Goal: Transaction & Acquisition: Purchase product/service

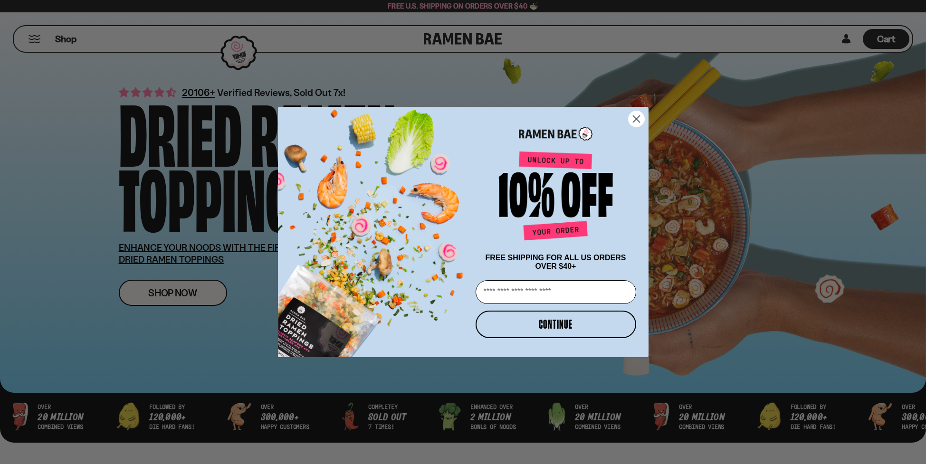
scroll to position [2, 0]
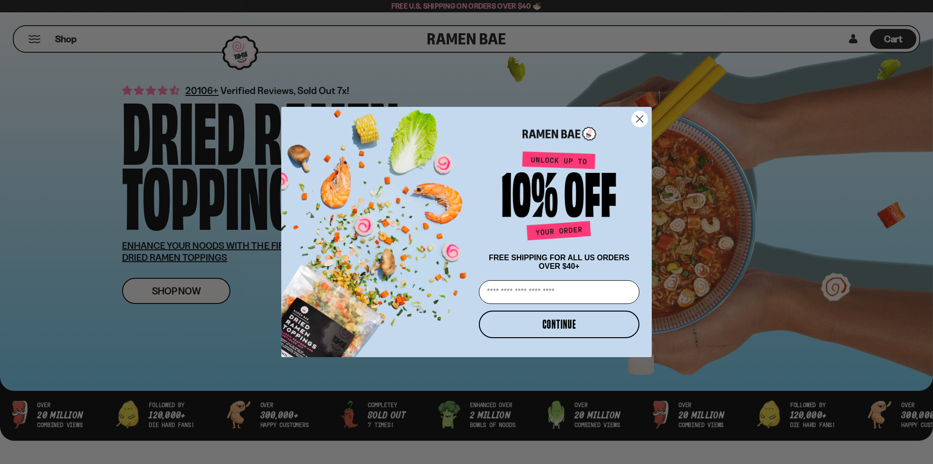
click at [644, 118] on circle "Close dialog" at bounding box center [640, 119] width 16 height 16
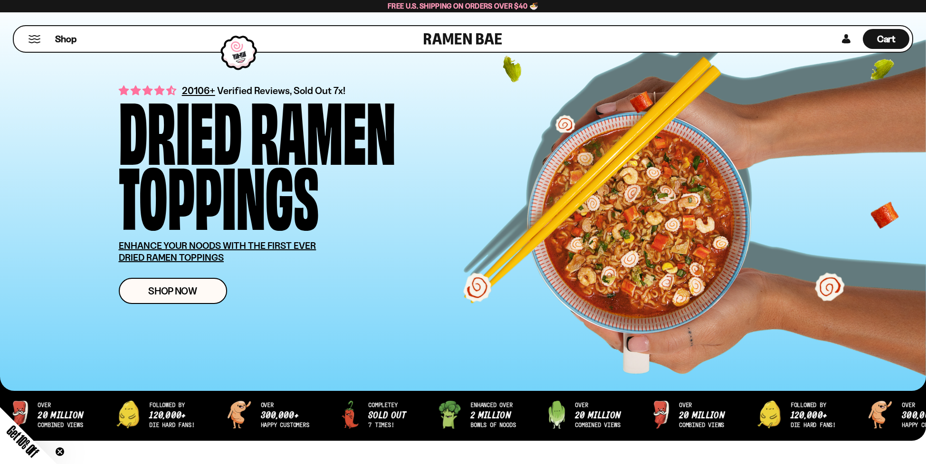
click at [37, 38] on button "Mobile Menu Trigger" at bounding box center [34, 39] width 13 height 8
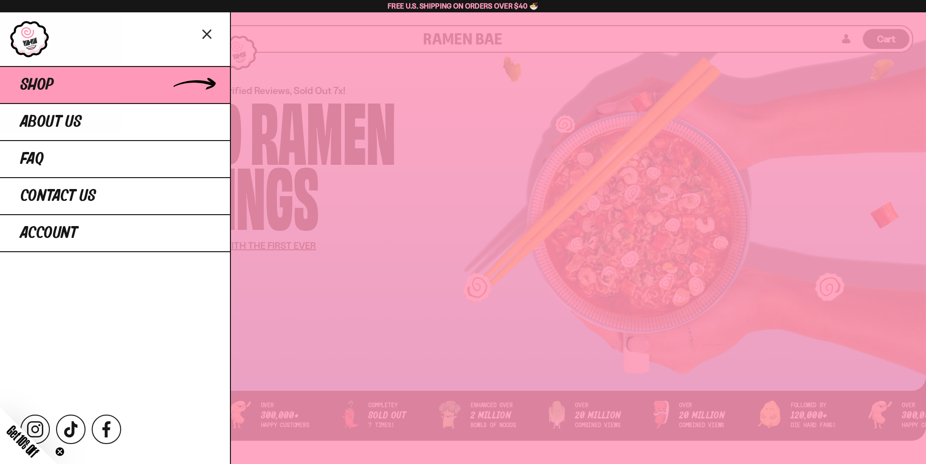
click at [52, 84] on span "Shop" at bounding box center [36, 84] width 33 height 17
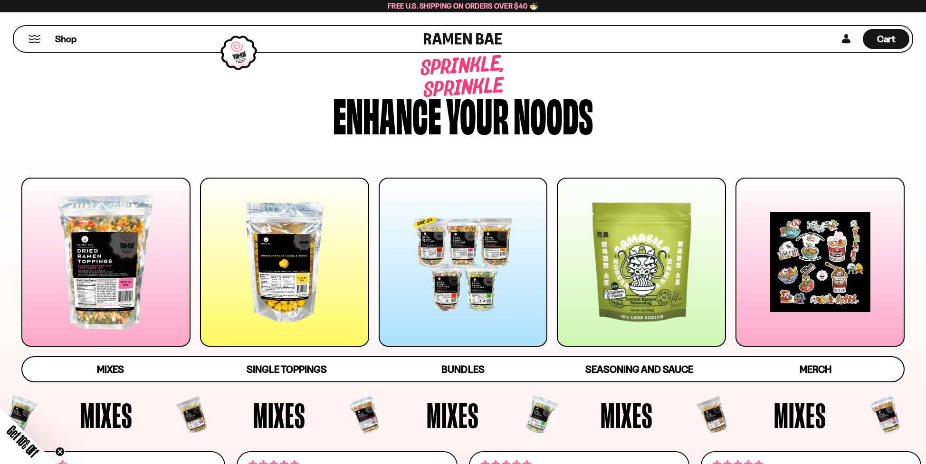
click at [117, 266] on div at bounding box center [105, 262] width 169 height 169
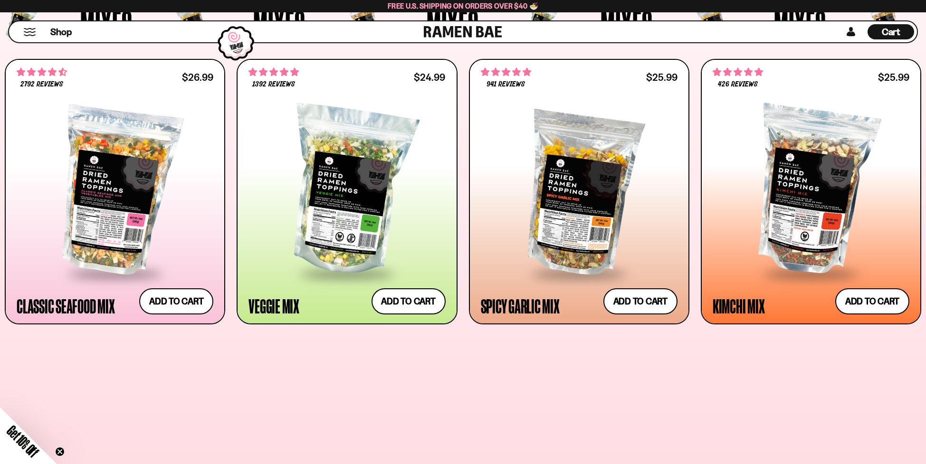
scroll to position [441, 0]
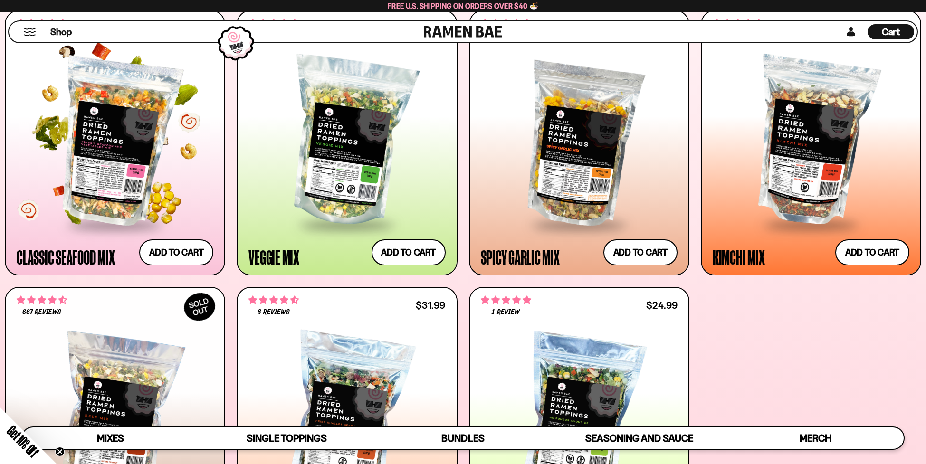
click at [111, 188] on div at bounding box center [115, 142] width 197 height 164
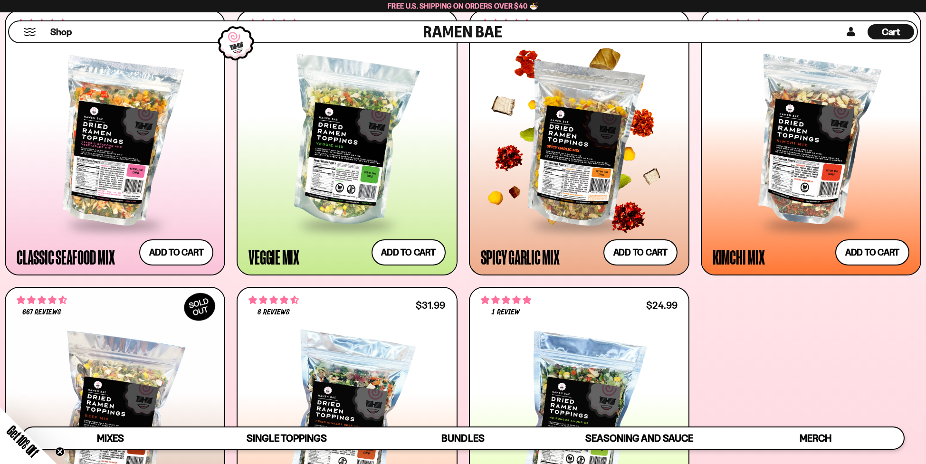
click at [583, 205] on div at bounding box center [579, 142] width 197 height 164
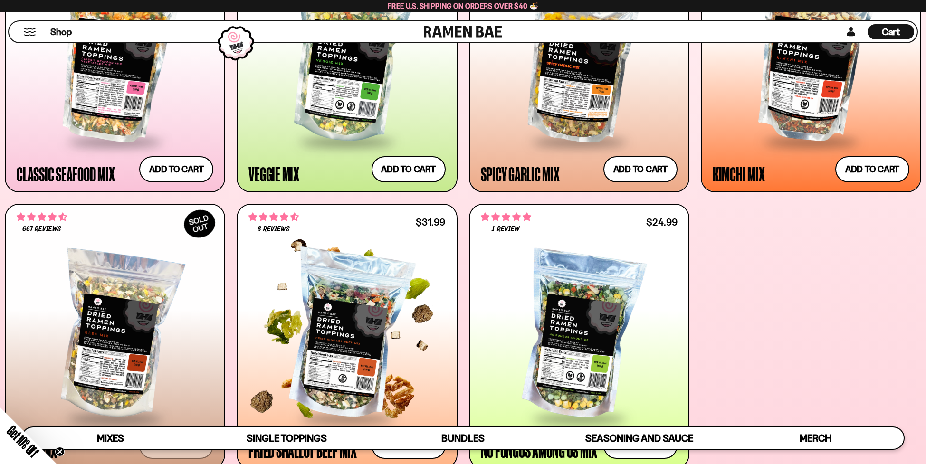
scroll to position [599, 0]
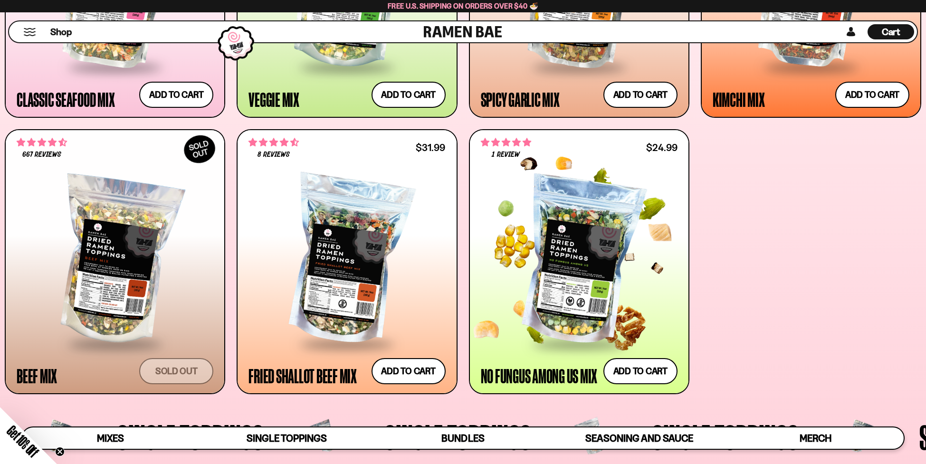
click at [585, 267] on div at bounding box center [579, 261] width 197 height 164
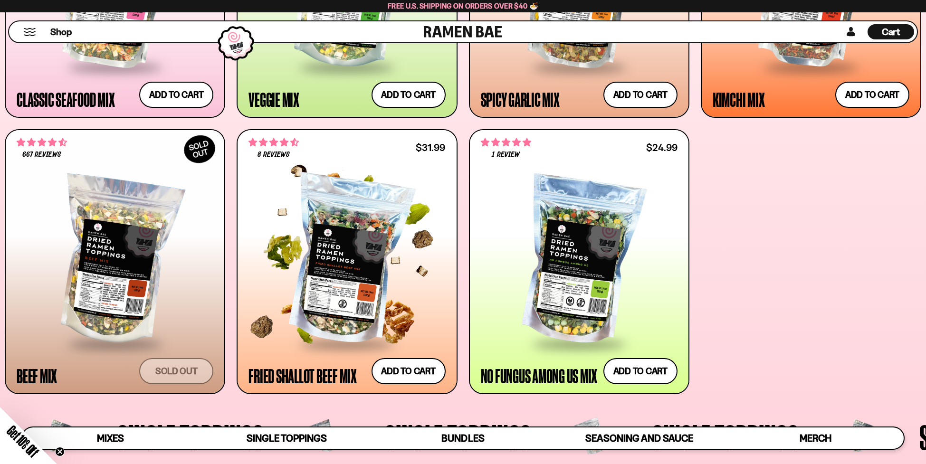
click at [322, 321] on div at bounding box center [346, 261] width 197 height 164
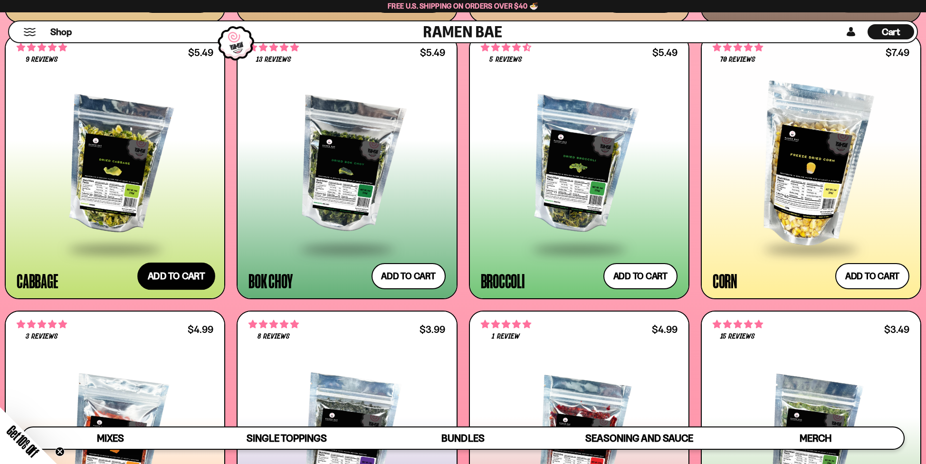
scroll to position [1879, 0]
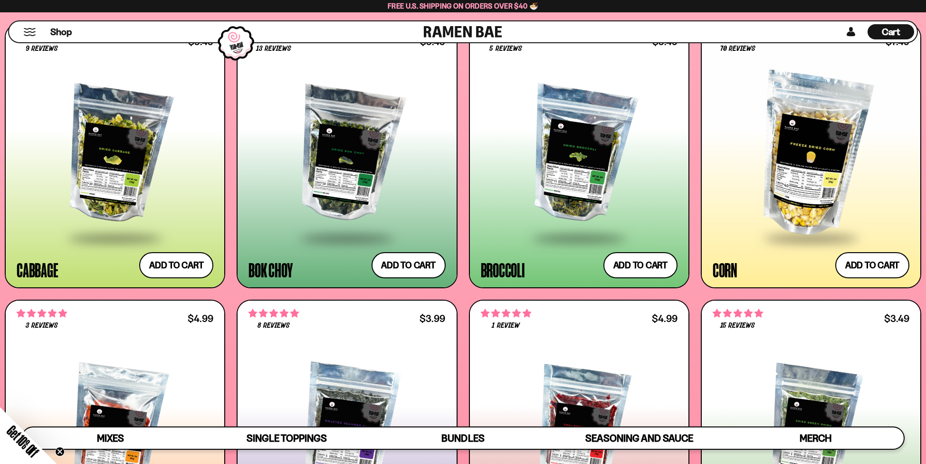
click at [122, 179] on div at bounding box center [115, 155] width 197 height 164
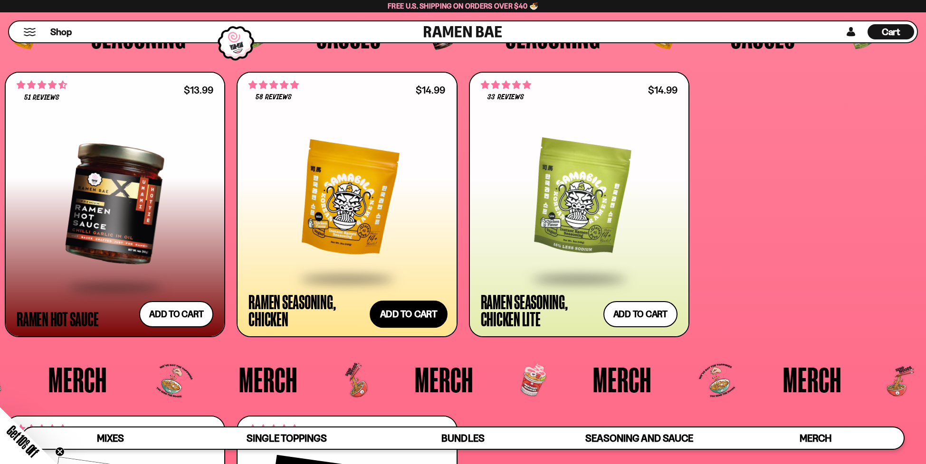
scroll to position [2793, 0]
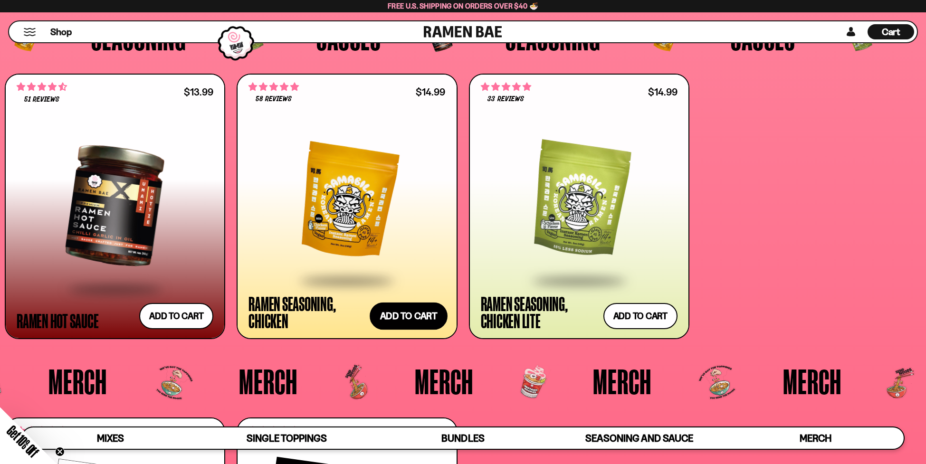
click at [395, 320] on button "Add to cart Add — Regular price $14.99 Regular price Sale price $14.99 Unit pri…" at bounding box center [409, 316] width 78 height 28
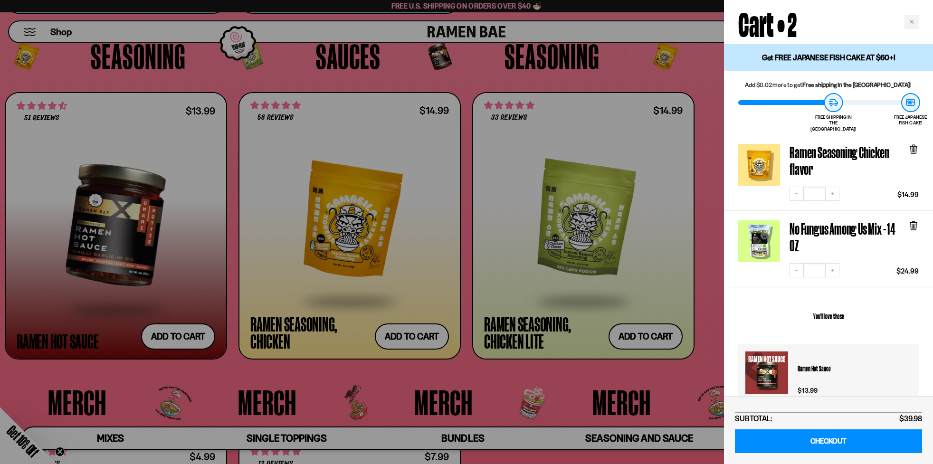
click at [708, 231] on div at bounding box center [466, 232] width 933 height 464
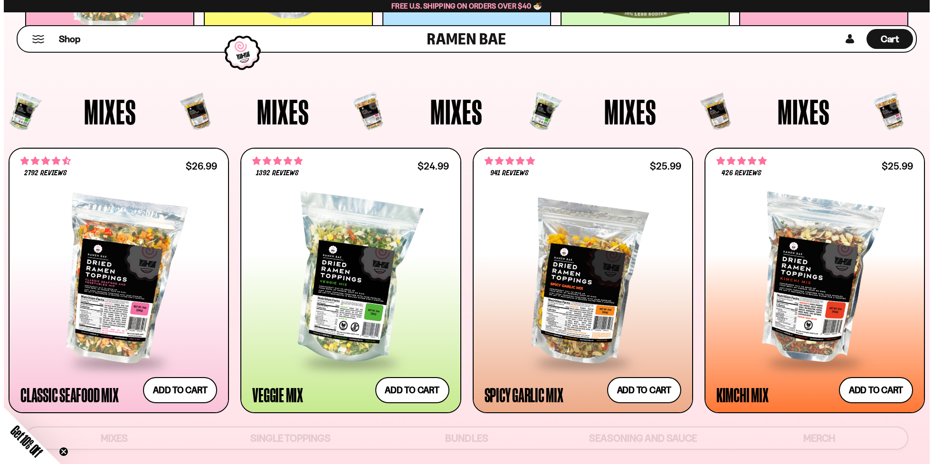
scroll to position [0, 0]
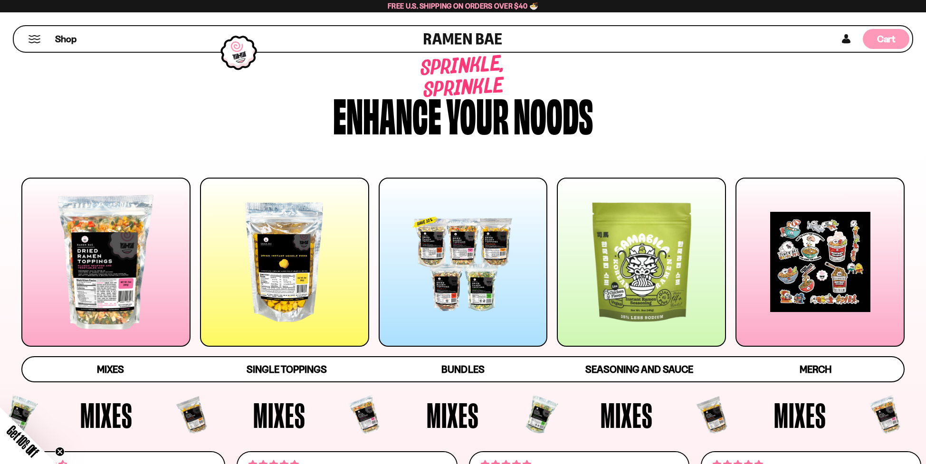
click at [887, 43] on span "Cart" at bounding box center [886, 38] width 19 height 11
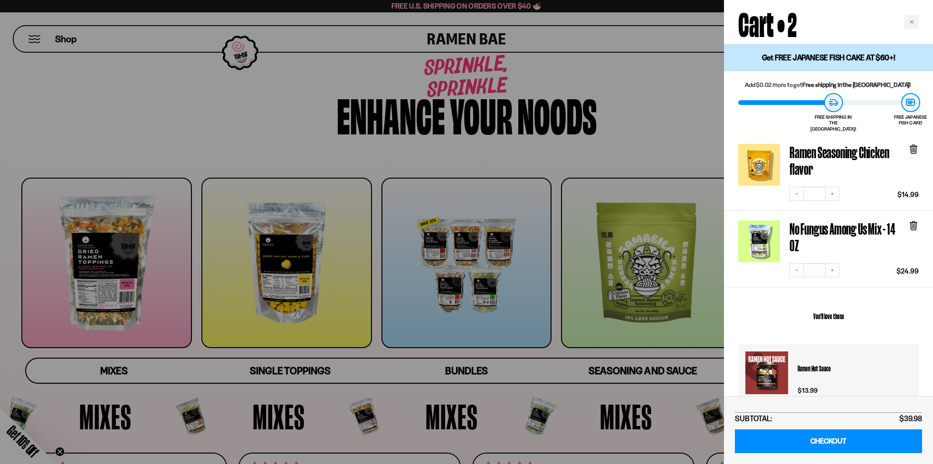
click at [659, 144] on div at bounding box center [466, 232] width 933 height 464
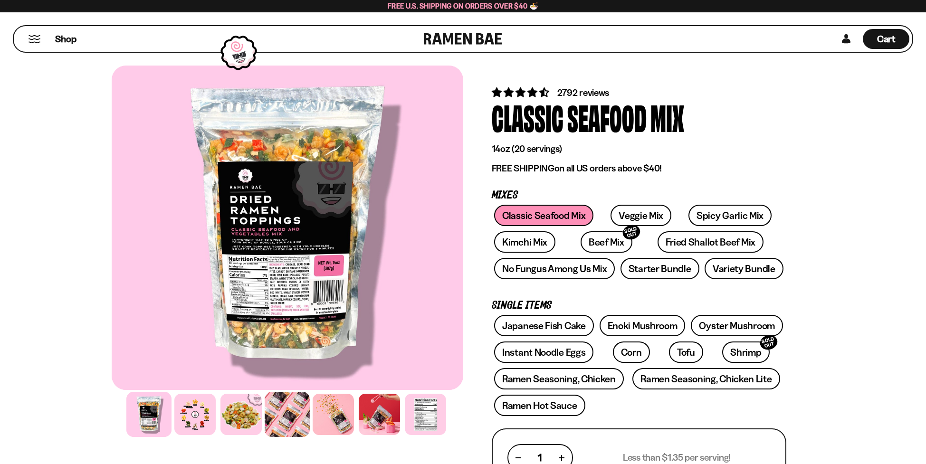
click at [280, 416] on div at bounding box center [287, 414] width 45 height 45
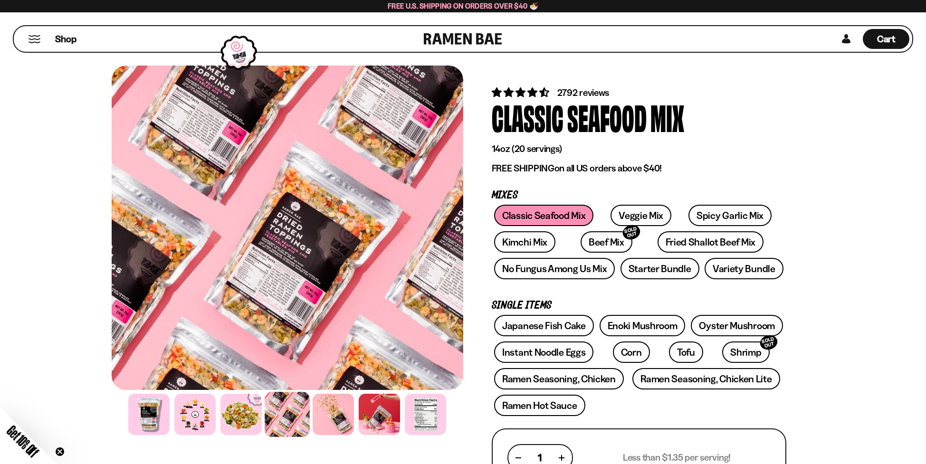
drag, startPoint x: 388, startPoint y: 418, endPoint x: 123, endPoint y: 322, distance: 281.0
click at [123, 322] on div "FADCB6FD-DFAB-4417-9F21-029242090B77" at bounding box center [287, 254] width 351 height 377
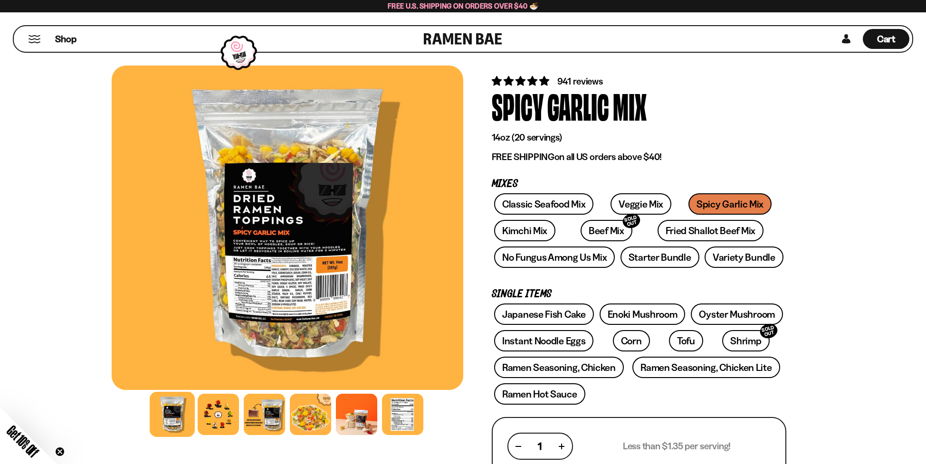
scroll to position [63, 0]
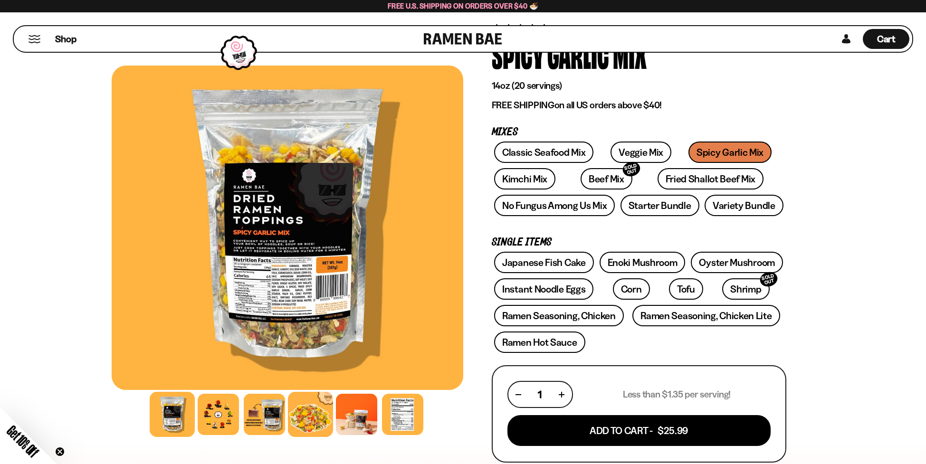
click at [301, 415] on div at bounding box center [310, 414] width 45 height 45
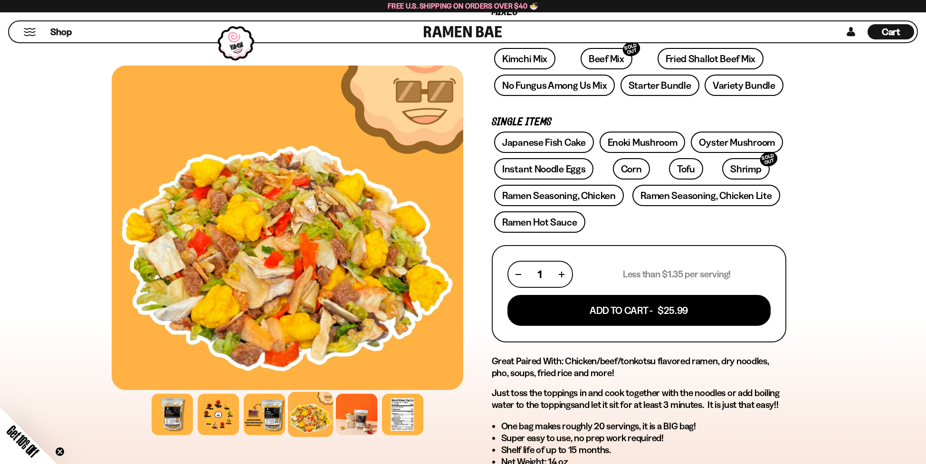
scroll to position [276, 0]
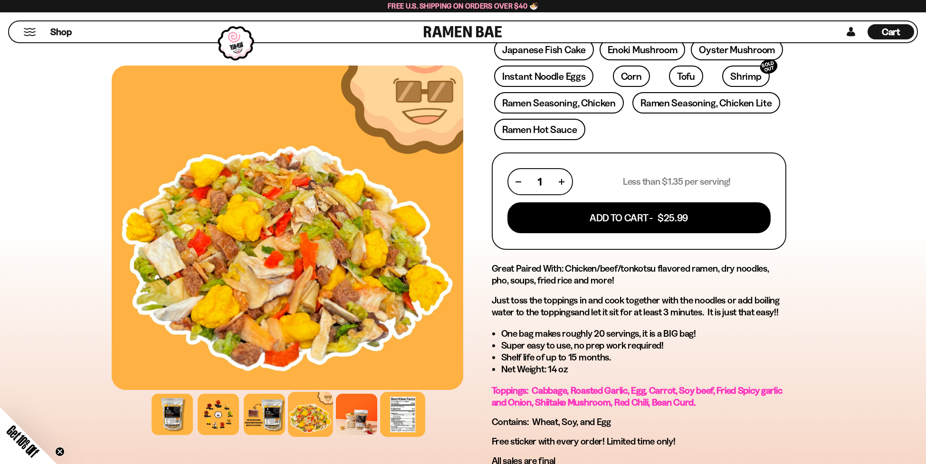
click at [406, 420] on div at bounding box center [402, 414] width 45 height 45
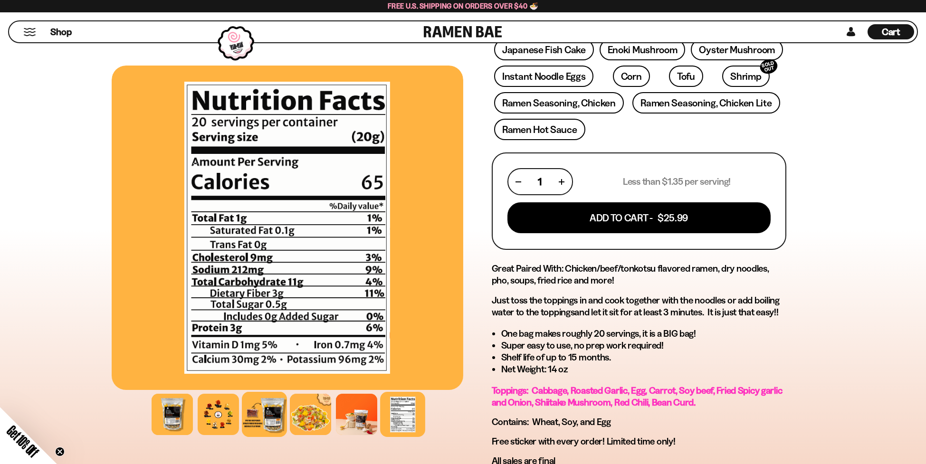
click at [264, 415] on div at bounding box center [264, 414] width 45 height 45
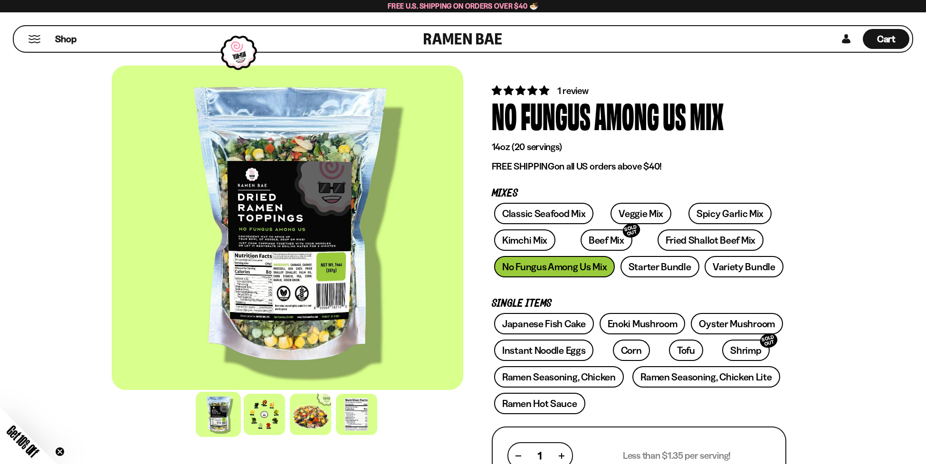
scroll to position [73, 0]
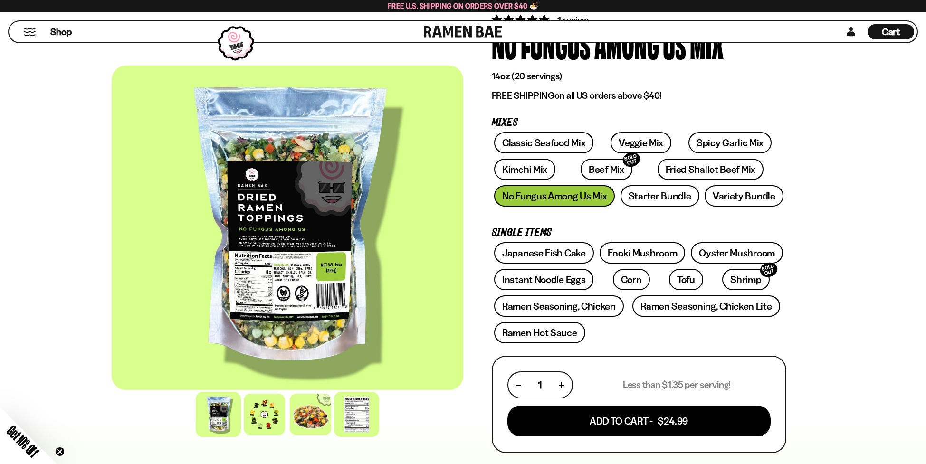
click at [356, 415] on div at bounding box center [356, 414] width 45 height 45
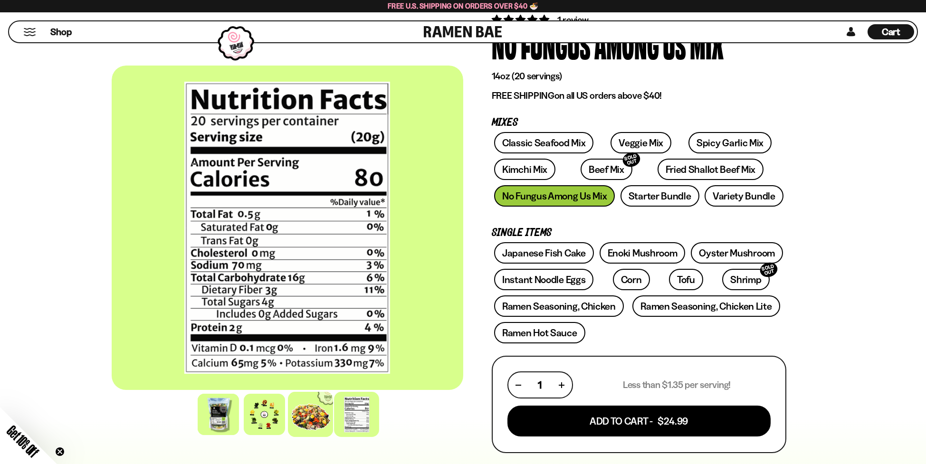
click at [326, 419] on div at bounding box center [310, 414] width 45 height 45
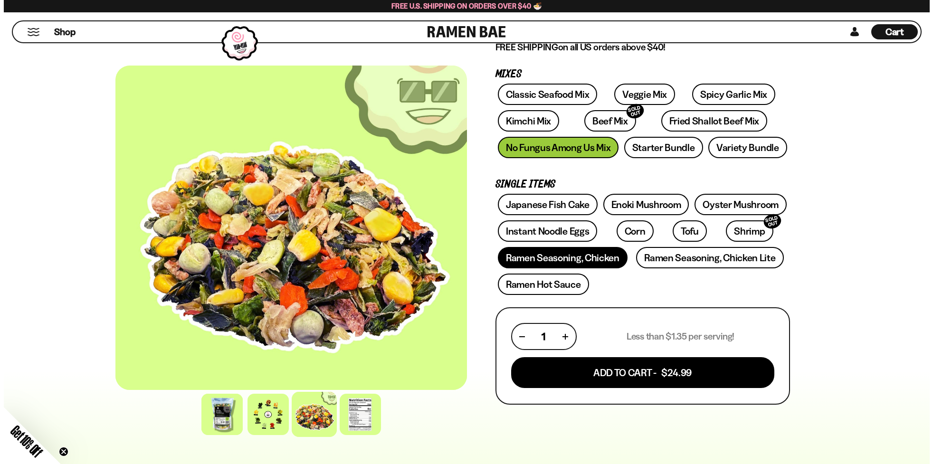
scroll to position [119, 0]
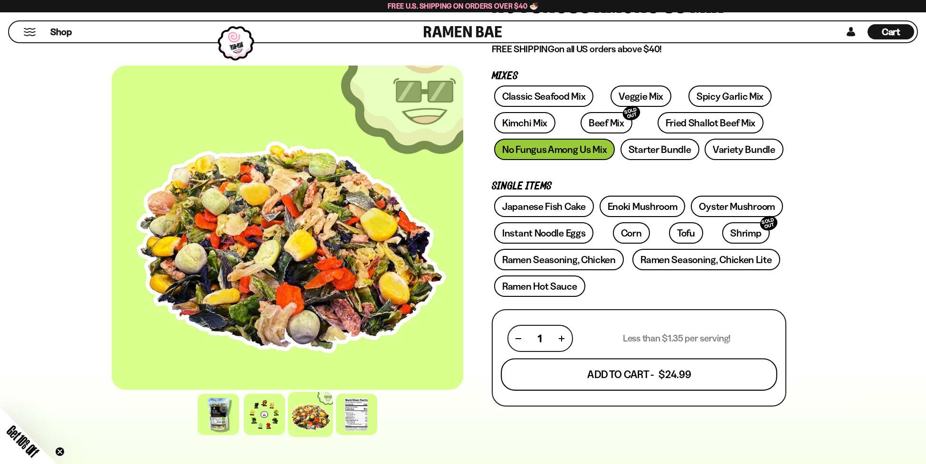
click at [606, 379] on button "Add To Cart - $24.99" at bounding box center [639, 375] width 276 height 32
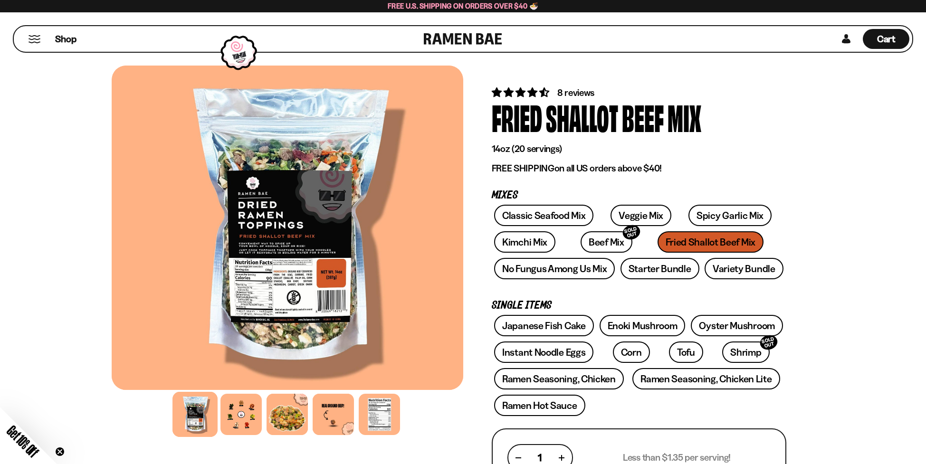
scroll to position [165, 0]
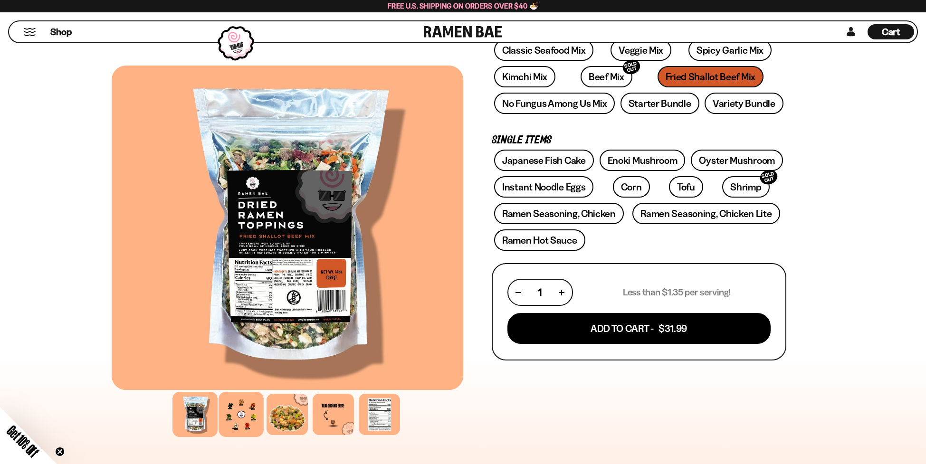
click at [233, 411] on div at bounding box center [240, 414] width 45 height 45
